Goal: Information Seeking & Learning: Learn about a topic

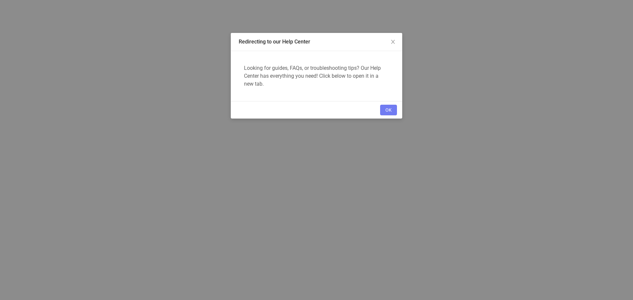
click at [391, 107] on button "OK" at bounding box center [388, 110] width 17 height 11
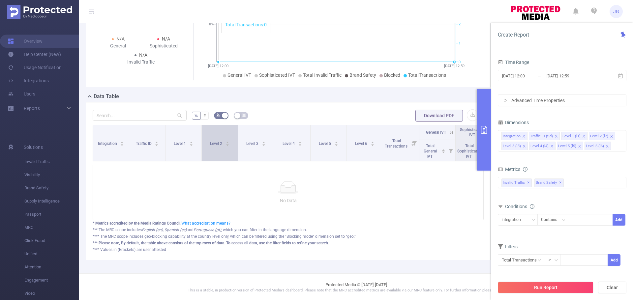
scroll to position [96, 0]
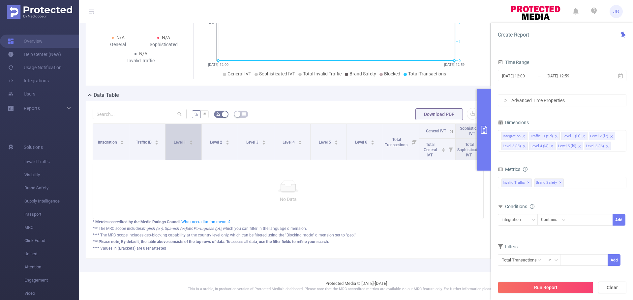
click at [184, 138] on span "Level 1" at bounding box center [180, 141] width 13 height 7
click at [37, 54] on link "Help Center (New)" at bounding box center [34, 54] width 53 height 13
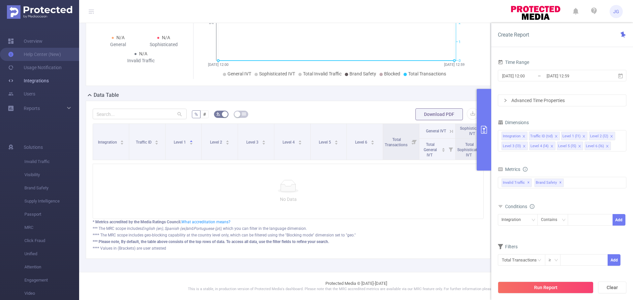
click at [45, 83] on link "Integrations" at bounding box center [28, 80] width 41 height 13
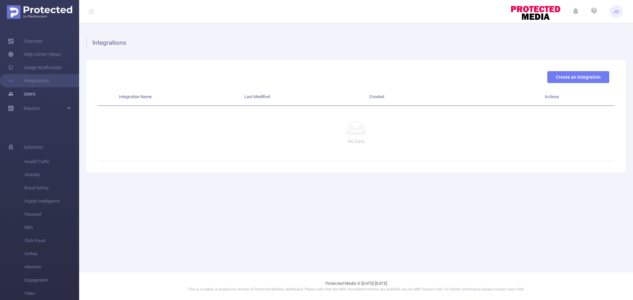
click at [35, 92] on link "Users" at bounding box center [21, 93] width 27 height 13
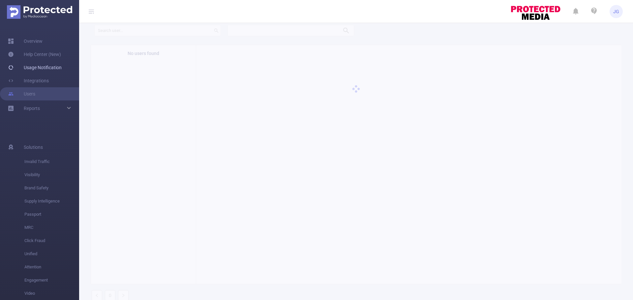
click at [41, 67] on link "Usage Notification" at bounding box center [35, 67] width 54 height 13
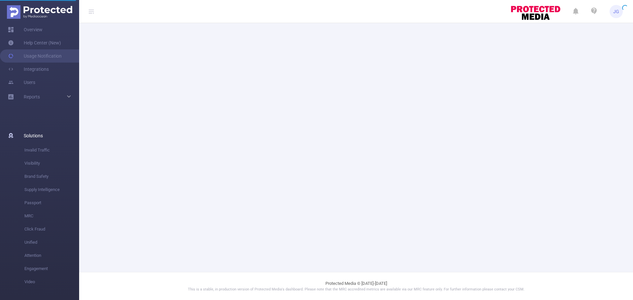
click at [39, 134] on span "Solutions" at bounding box center [33, 135] width 19 height 13
click at [45, 152] on span "Invalid Traffic" at bounding box center [51, 150] width 55 height 13
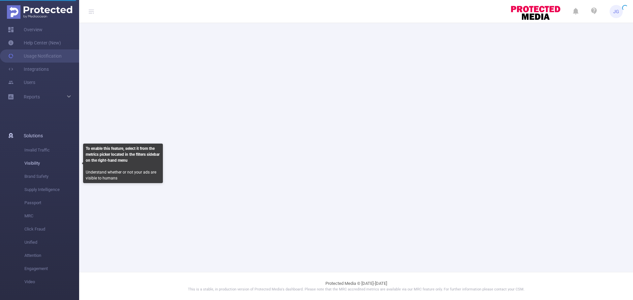
click at [38, 161] on span "Visibility" at bounding box center [51, 163] width 55 height 13
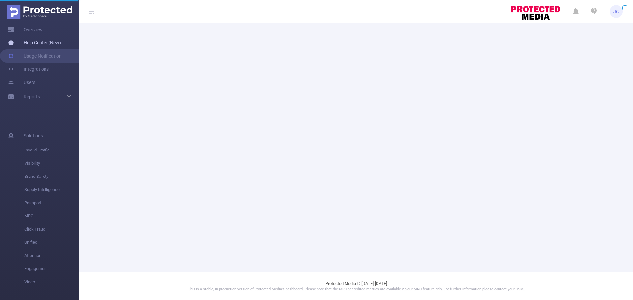
click at [37, 41] on link "Help Center (New)" at bounding box center [34, 42] width 53 height 13
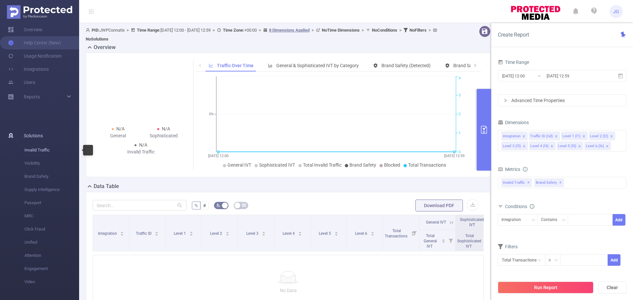
click at [44, 150] on span "Invalid Traffic" at bounding box center [51, 150] width 55 height 13
click at [47, 56] on link "Usage Notification" at bounding box center [35, 55] width 54 height 13
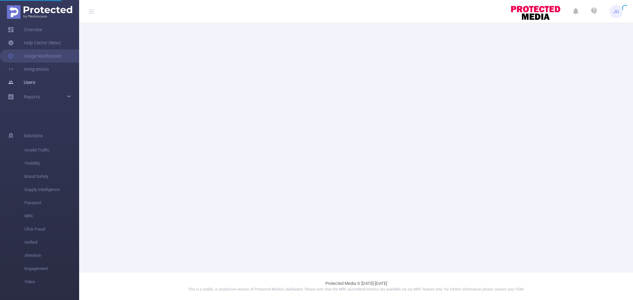
click at [35, 85] on link "Users" at bounding box center [21, 82] width 27 height 13
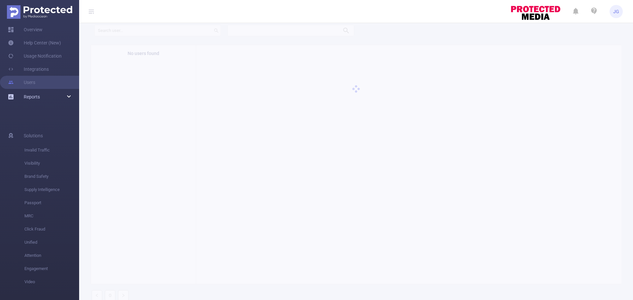
click at [68, 97] on div "Reports" at bounding box center [39, 96] width 79 height 13
click at [54, 113] on link "Save Report..." at bounding box center [51, 111] width 55 height 13
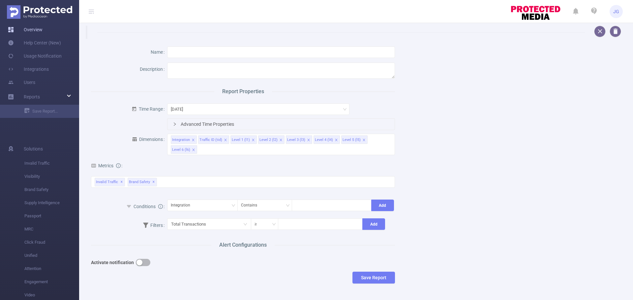
click at [41, 31] on link "Overview" at bounding box center [25, 29] width 35 height 13
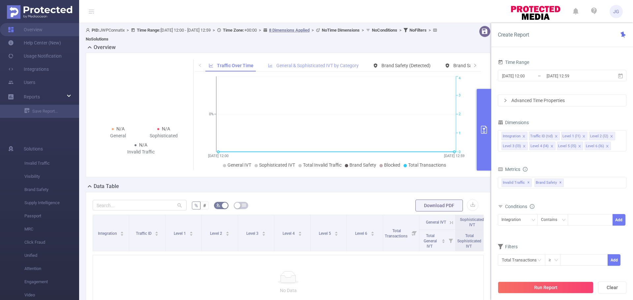
click at [296, 65] on span "General & Sophisticated IVT by Category" at bounding box center [317, 65] width 82 height 5
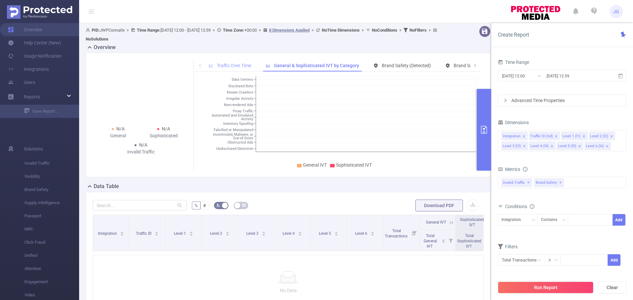
click at [237, 68] on span "Traffic Over Time" at bounding box center [234, 65] width 34 height 5
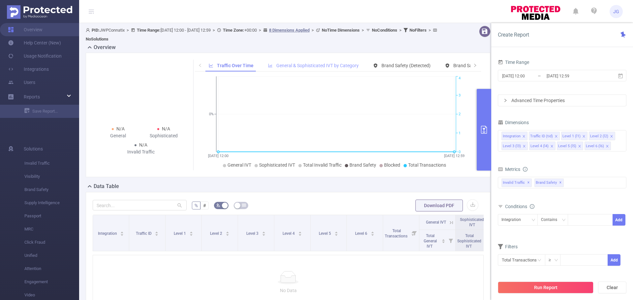
click at [272, 67] on span "General & Sophisticated IVT by Category" at bounding box center [313, 65] width 91 height 5
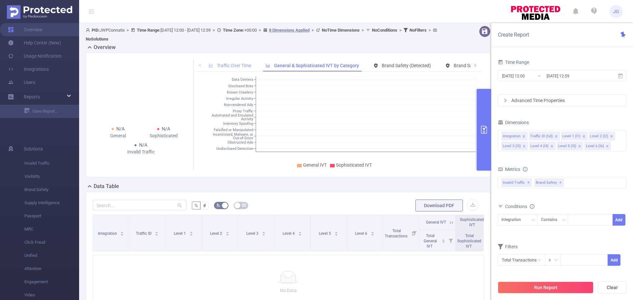
click at [235, 67] on span "Traffic Over Time" at bounding box center [234, 65] width 34 height 5
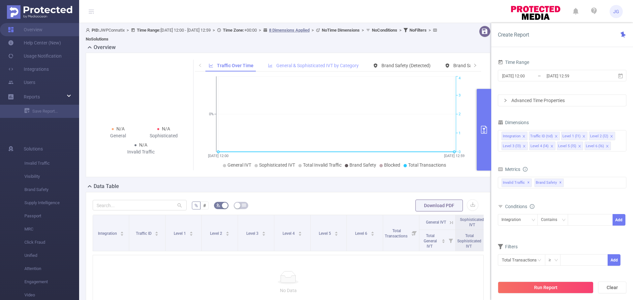
click at [287, 68] on span "General & Sophisticated IVT by Category" at bounding box center [317, 65] width 82 height 5
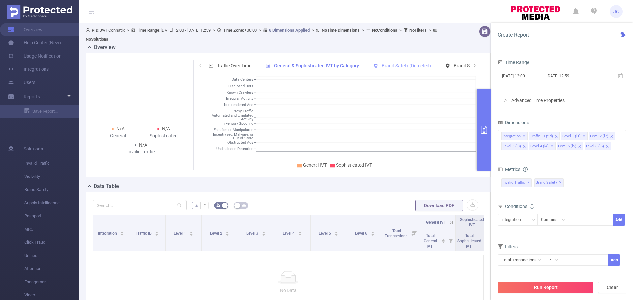
click at [374, 64] on icon at bounding box center [376, 66] width 4 height 4
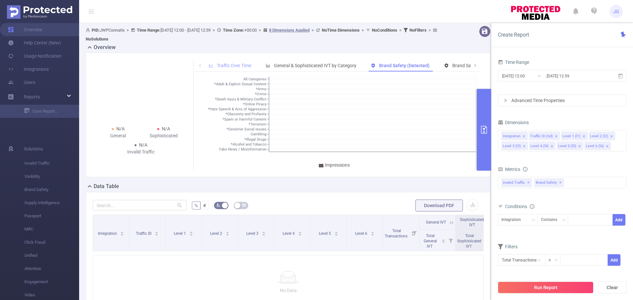
click at [239, 65] on span "Traffic Over Time" at bounding box center [234, 65] width 34 height 5
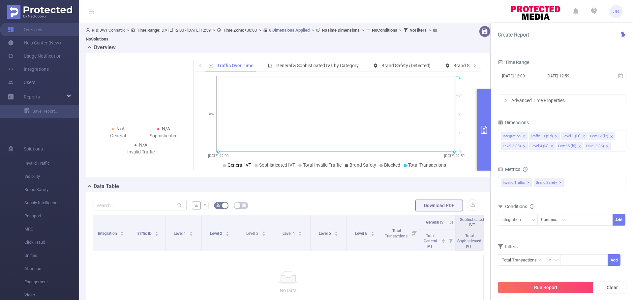
click at [241, 166] on span "General IVT" at bounding box center [239, 164] width 24 height 5
click at [238, 167] on span "General IVT" at bounding box center [239, 164] width 24 height 5
click at [266, 164] on span "Sophisticated IVT" at bounding box center [277, 164] width 36 height 5
click at [231, 164] on span "General IVT" at bounding box center [239, 164] width 24 height 5
click at [270, 166] on span "Sophisticated IVT" at bounding box center [277, 164] width 36 height 5
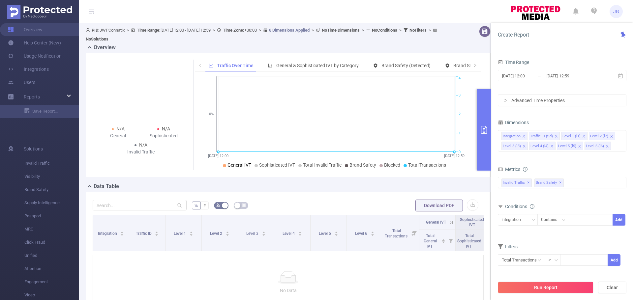
click at [241, 165] on span "General IVT" at bounding box center [239, 164] width 24 height 5
click at [281, 166] on span "Sophisticated IVT" at bounding box center [277, 164] width 36 height 5
click at [233, 164] on span "General IVT" at bounding box center [239, 164] width 24 height 5
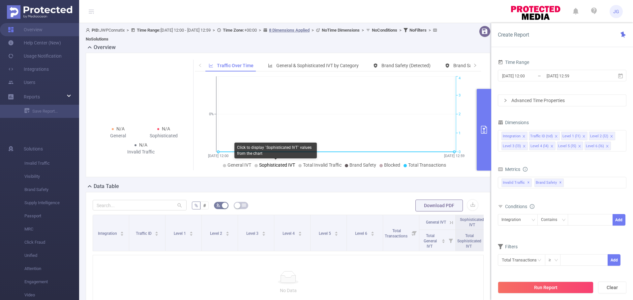
click at [269, 166] on span "Sophisticated IVT" at bounding box center [277, 164] width 36 height 5
click at [314, 166] on span "Total Invalid Traffic" at bounding box center [322, 164] width 39 height 5
